Goal: Information Seeking & Learning: Learn about a topic

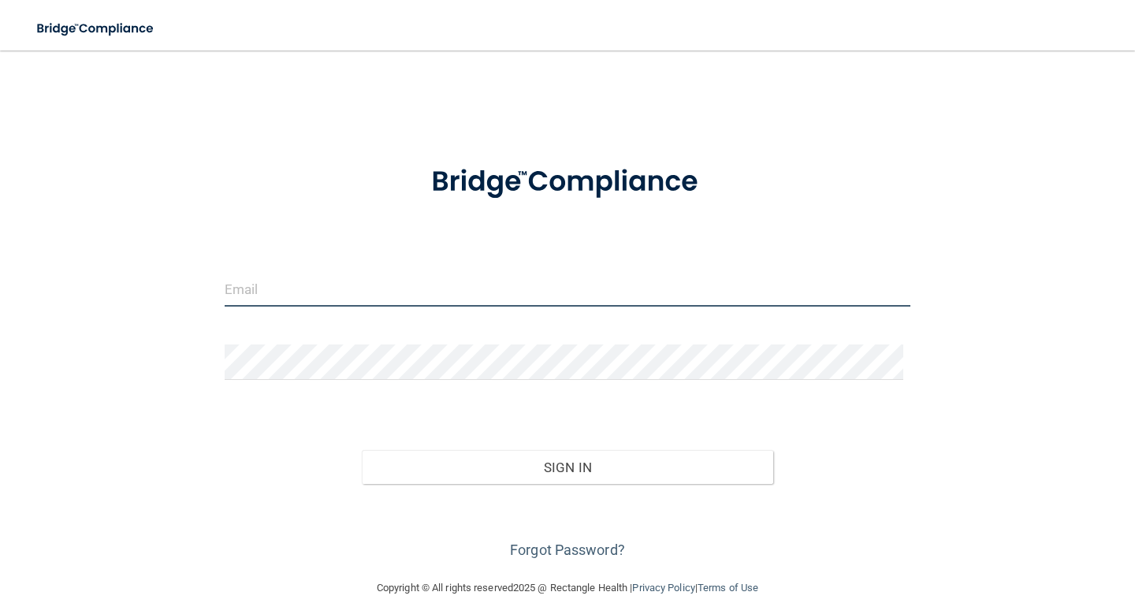
click at [318, 292] on input "email" at bounding box center [568, 288] width 686 height 35
type input "[PERSON_NAME][EMAIL_ADDRESS][PERSON_NAME][DOMAIN_NAME]"
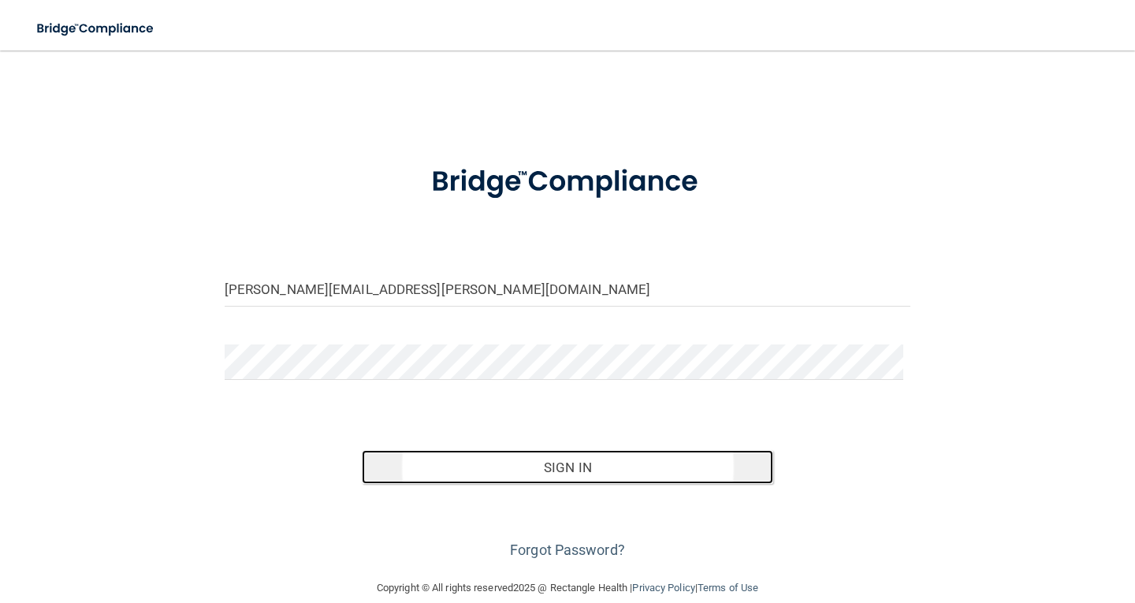
click at [580, 473] on button "Sign In" at bounding box center [567, 467] width 411 height 35
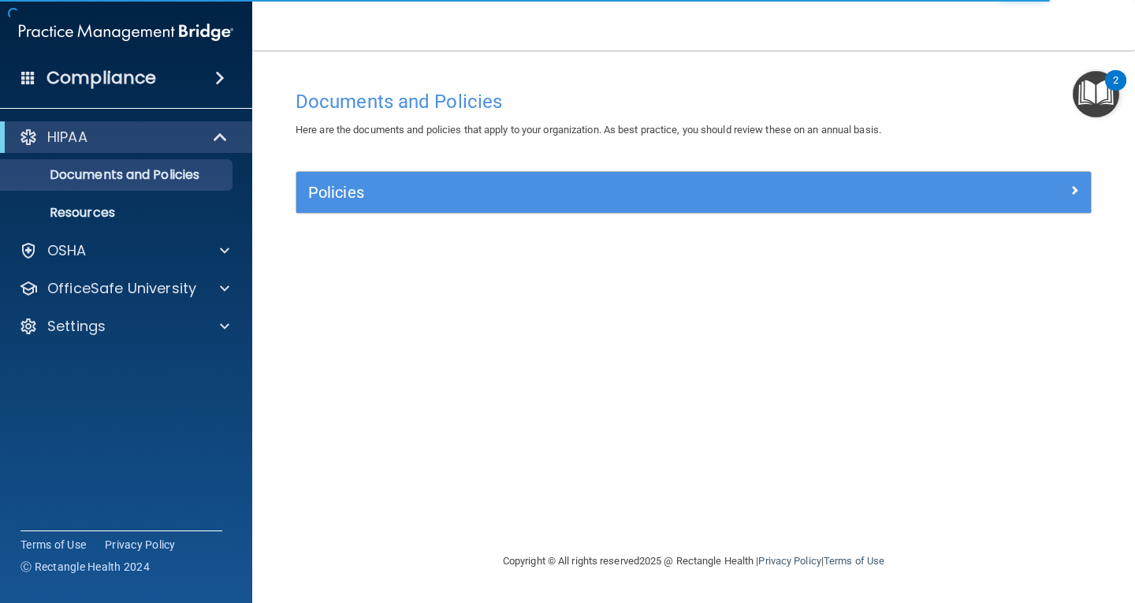
click at [1096, 95] on img "Open Resource Center, 2 new notifications" at bounding box center [1095, 94] width 46 height 46
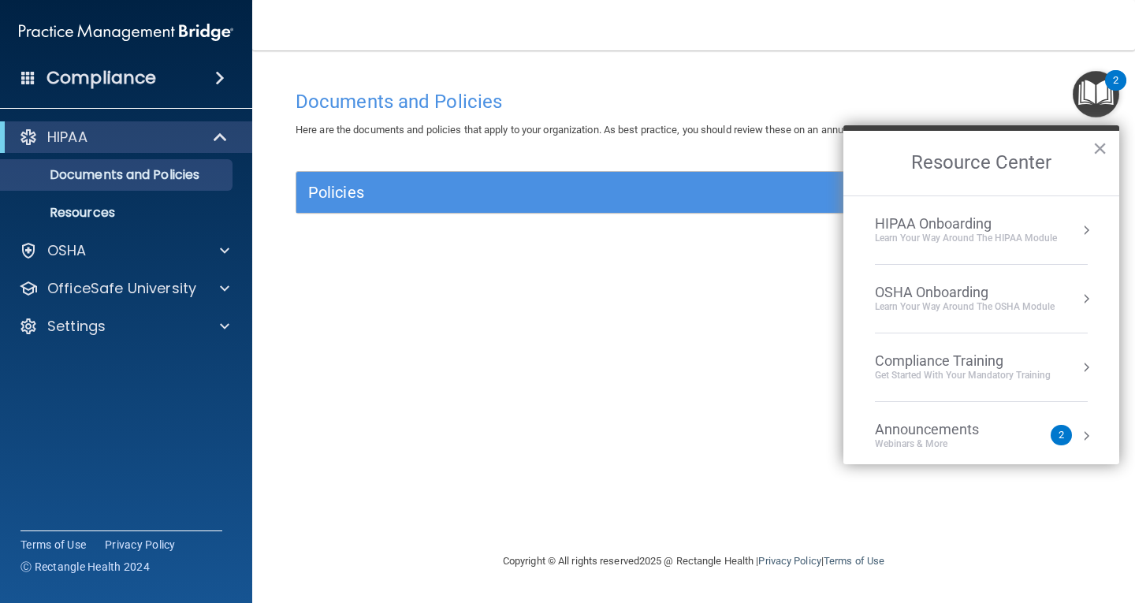
click at [948, 360] on div "Compliance Training" at bounding box center [963, 360] width 176 height 17
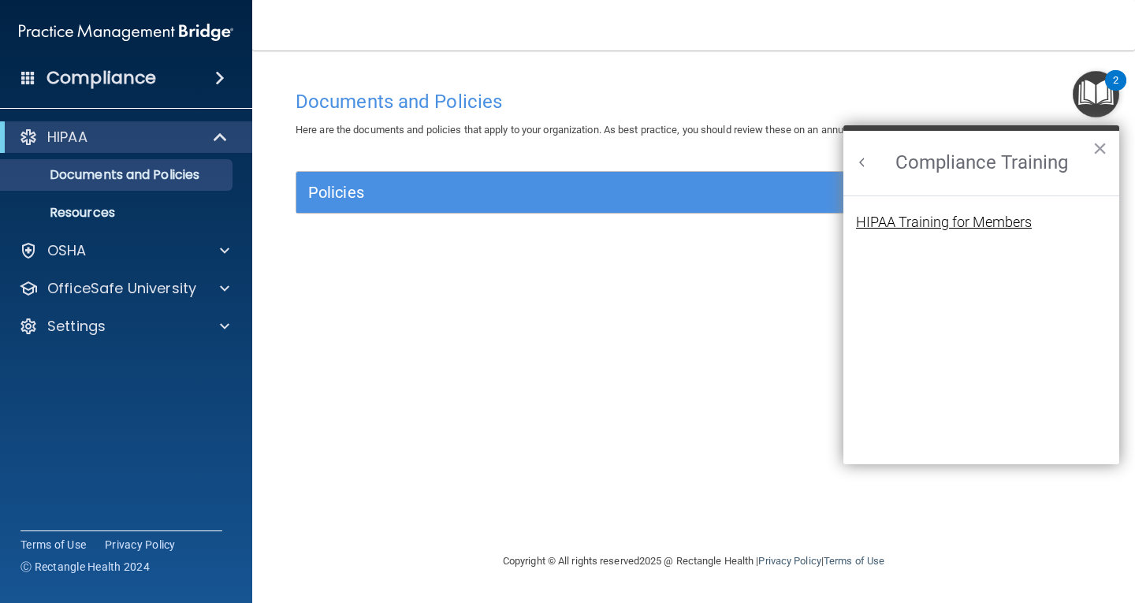
click at [931, 222] on div "HIPAA Training for Members" at bounding box center [944, 222] width 176 height 14
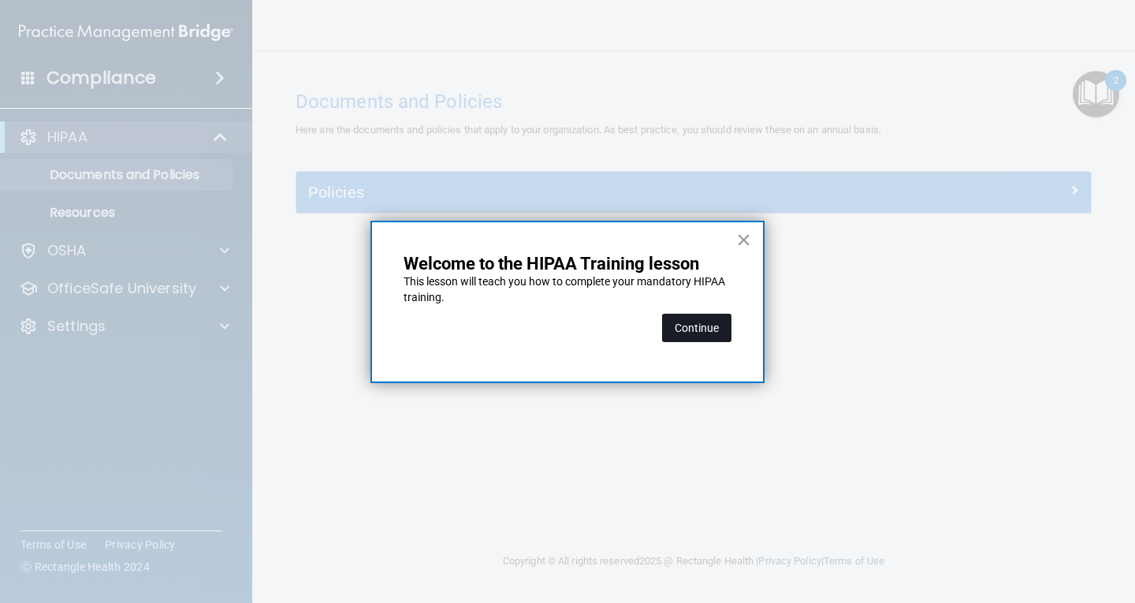
click at [708, 330] on button "Continue" at bounding box center [696, 328] width 69 height 28
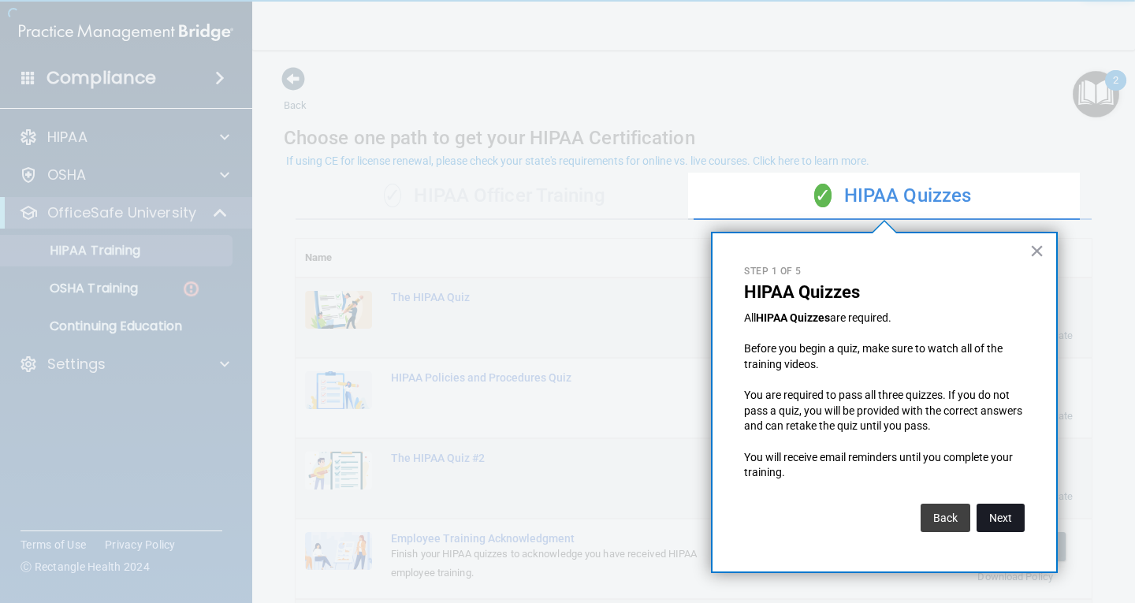
click at [1017, 521] on button "Next" at bounding box center [1000, 518] width 48 height 28
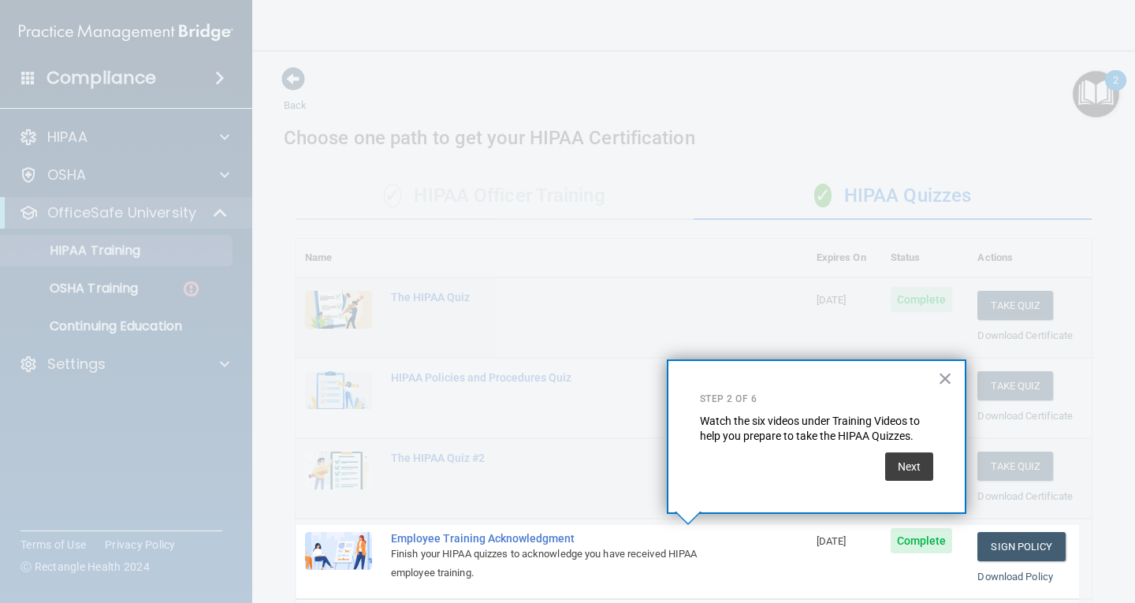
scroll to position [173, 0]
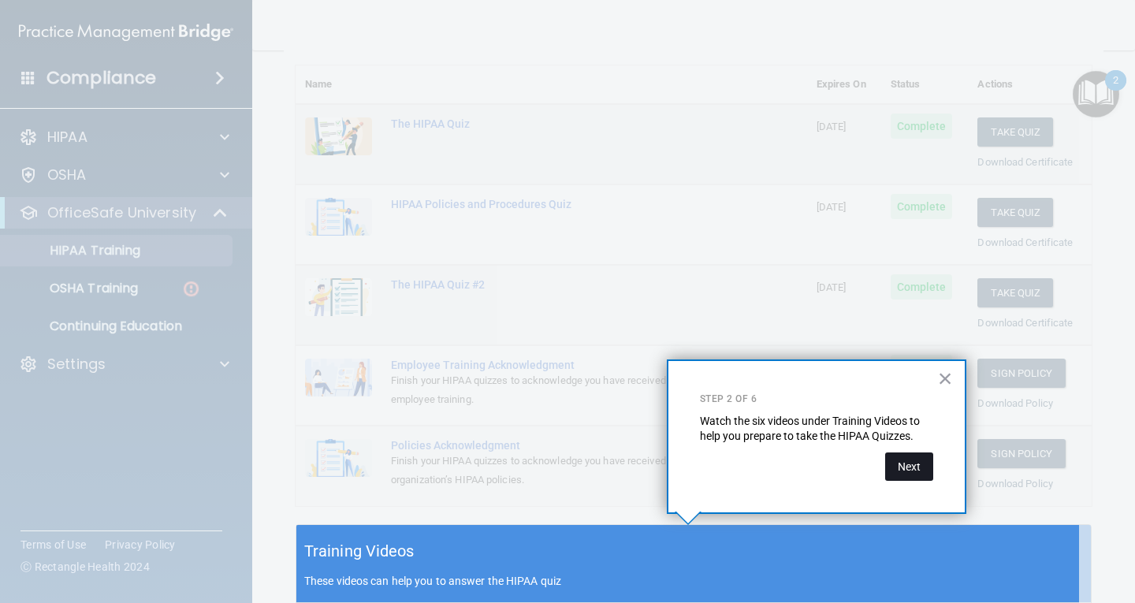
click at [918, 470] on button "Next" at bounding box center [909, 466] width 48 height 28
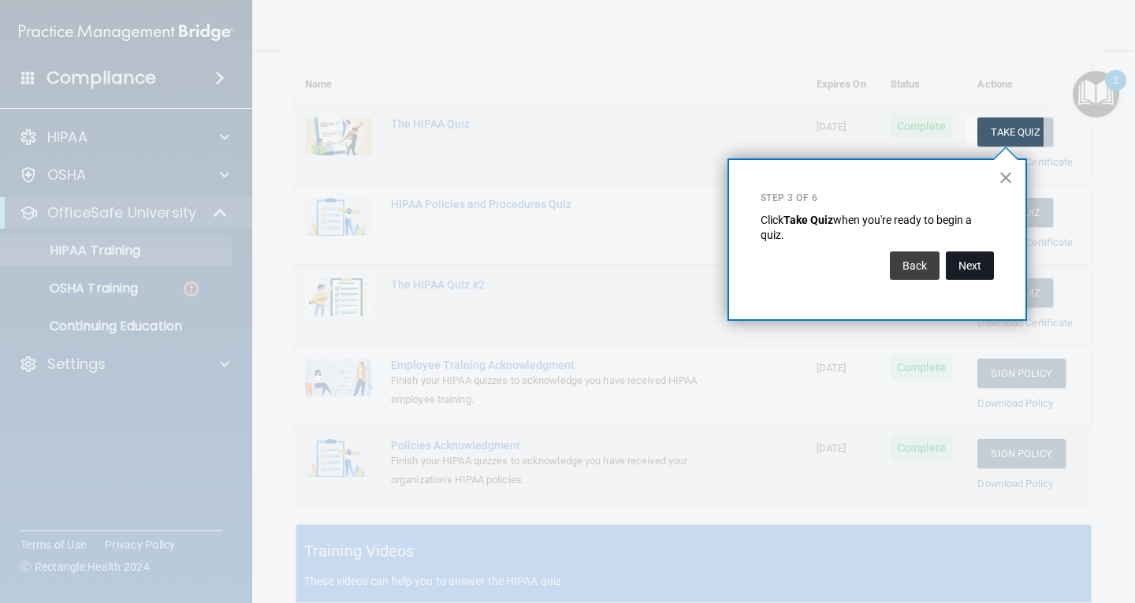
click at [965, 273] on button "Next" at bounding box center [970, 265] width 48 height 28
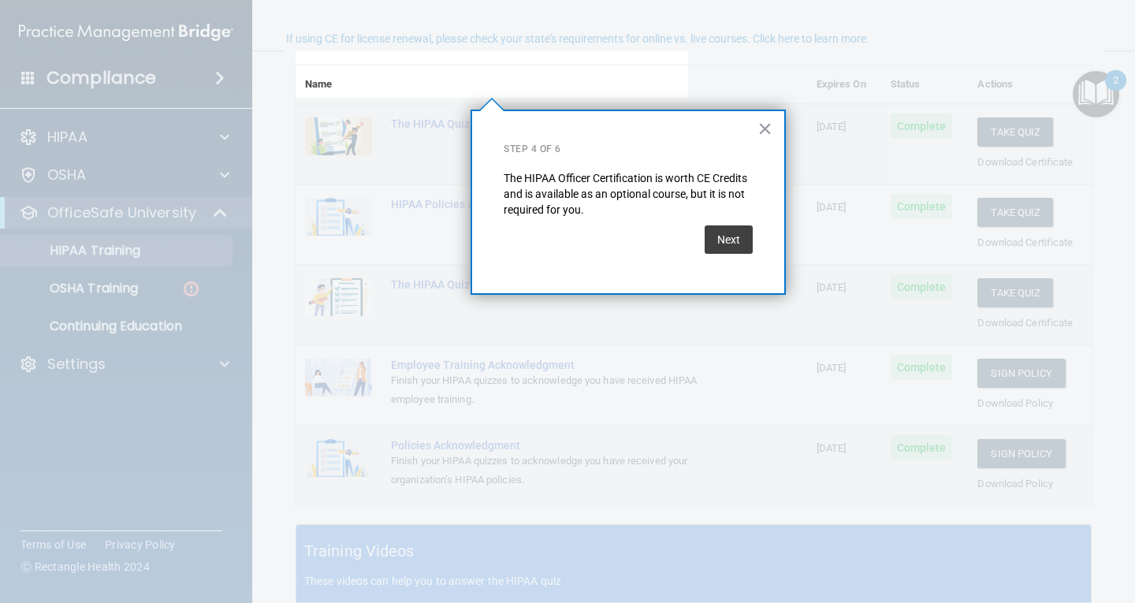
scroll to position [122, 0]
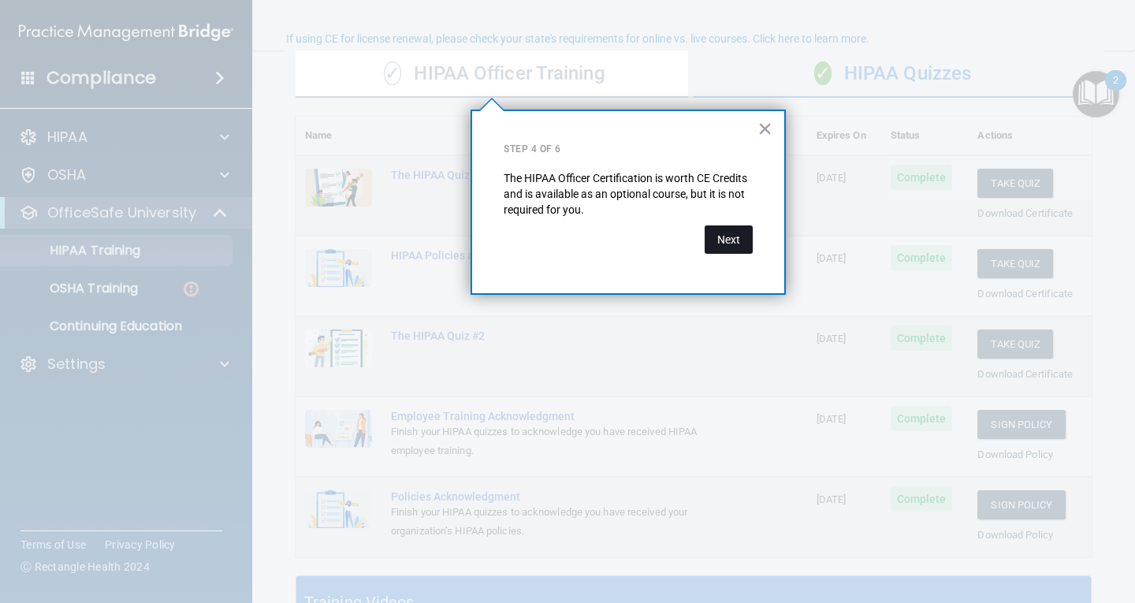
click at [738, 240] on button "Next" at bounding box center [728, 239] width 48 height 28
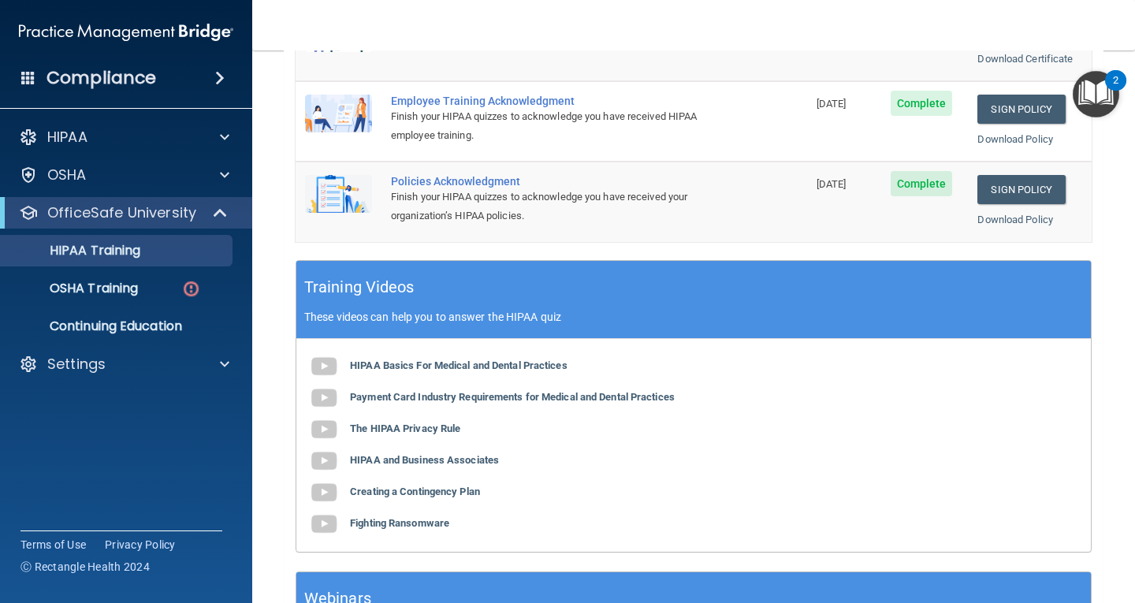
scroll to position [584, 0]
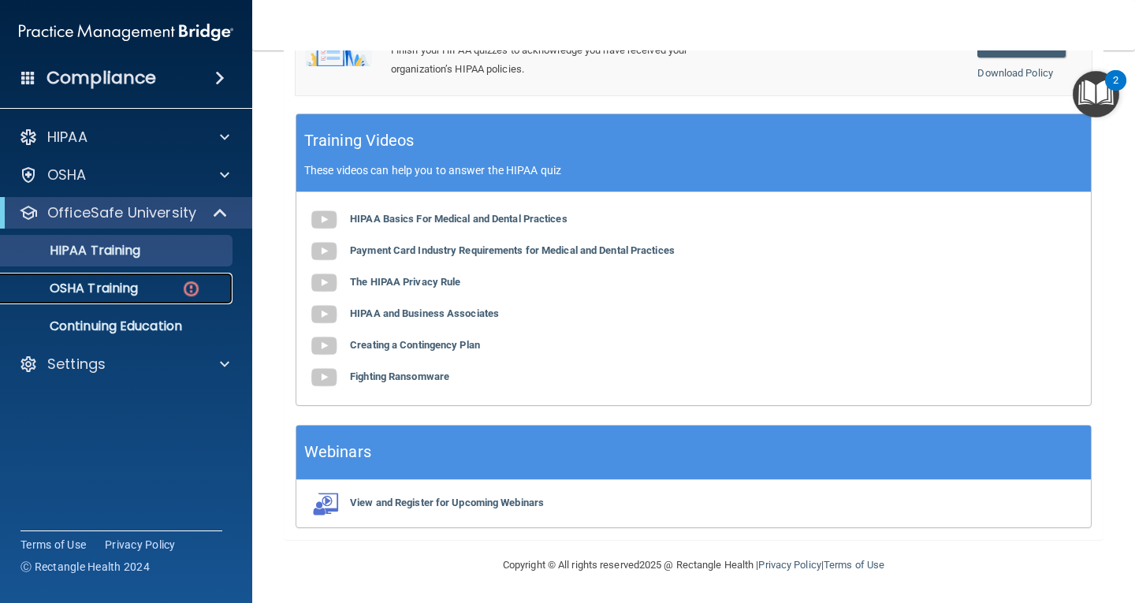
click at [131, 291] on p "OSHA Training" at bounding box center [74, 289] width 128 height 16
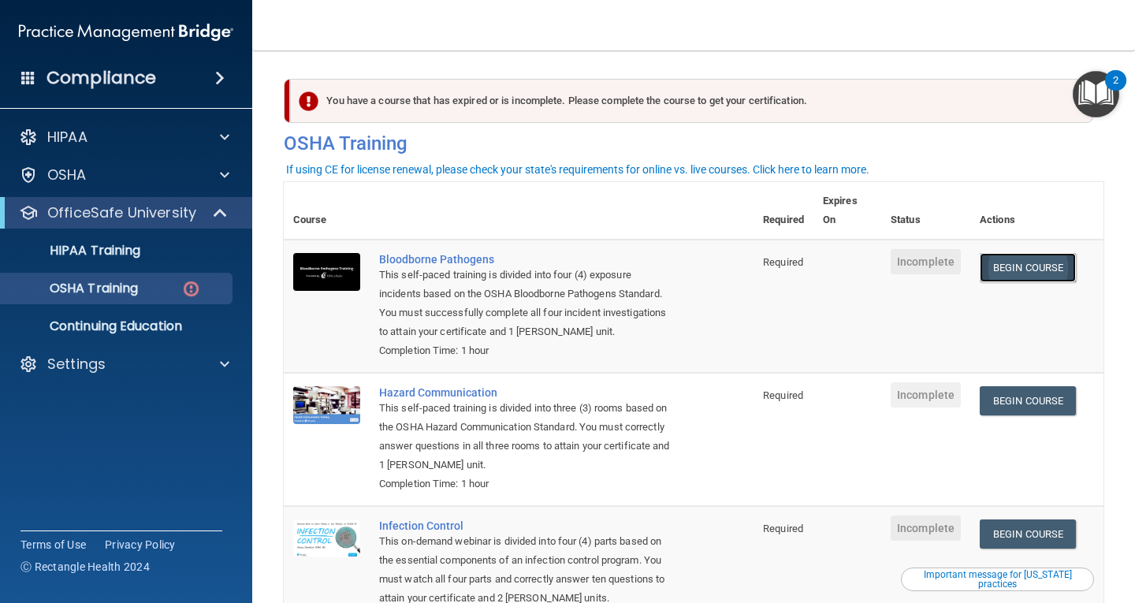
click at [1038, 264] on link "Begin Course" at bounding box center [1027, 267] width 96 height 29
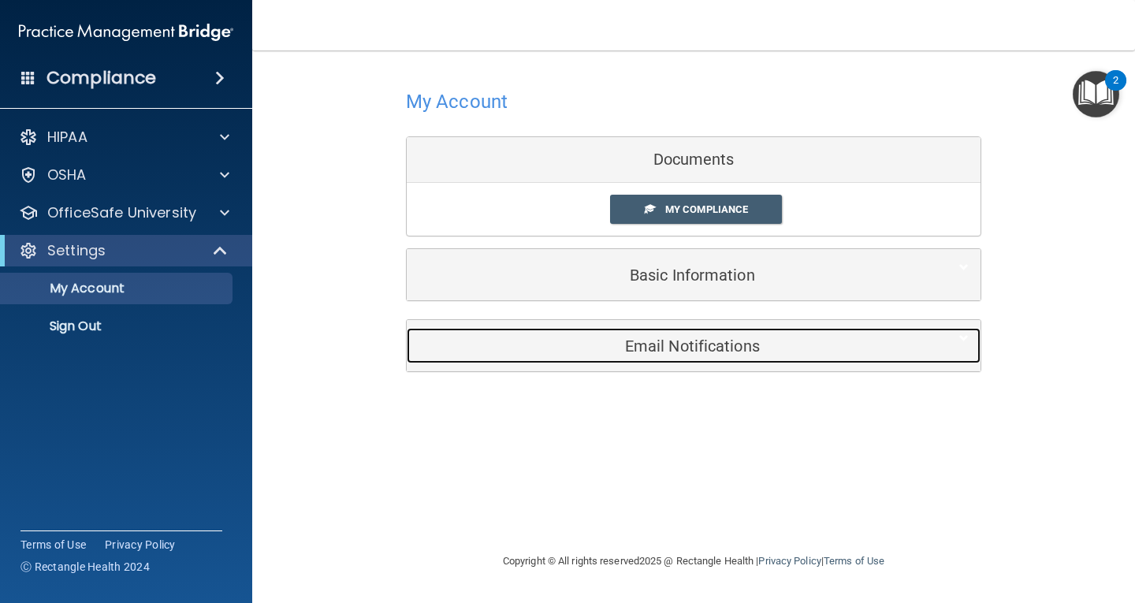
click at [740, 342] on h5 "Email Notifications" at bounding box center [669, 345] width 502 height 17
